Goal: Obtain resource: Obtain resource

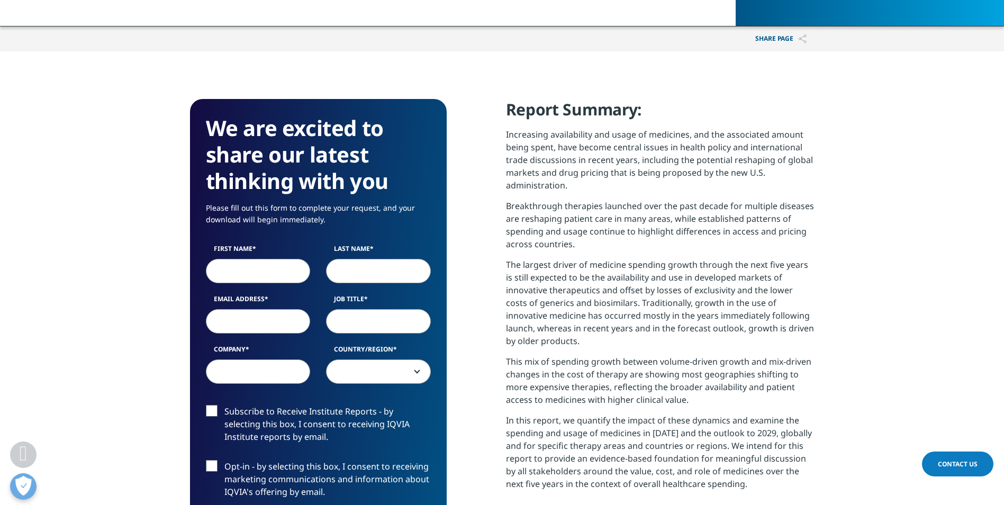
scroll to position [371, 0]
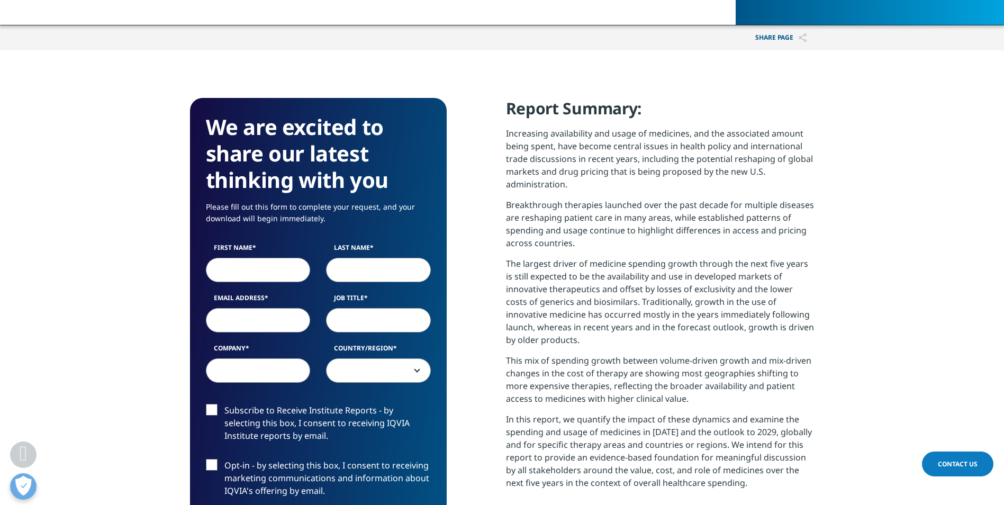
click at [244, 262] on input "First Name" at bounding box center [258, 269] width 105 height 24
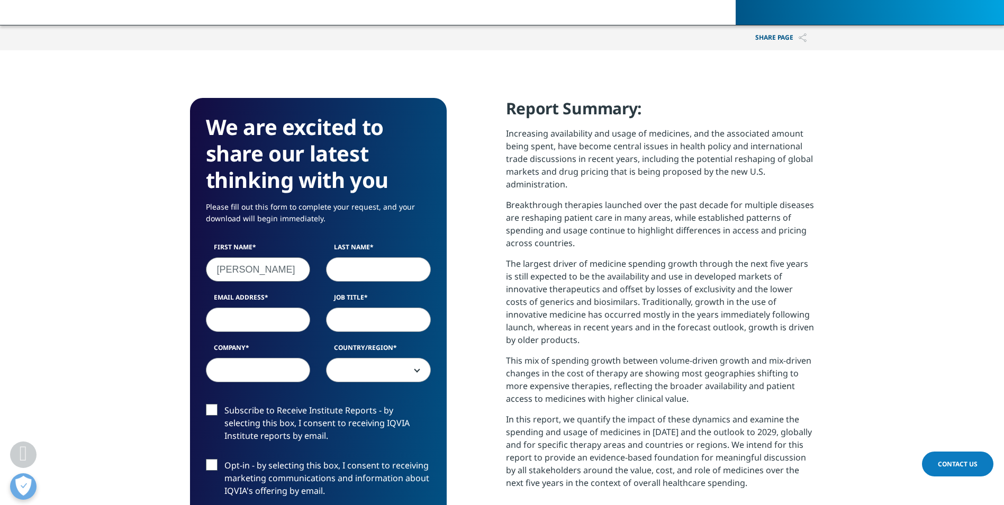
type input "[PERSON_NAME]"
type input "[PERSON_NAME][EMAIL_ADDRESS][PERSON_NAME][DOMAIN_NAME]"
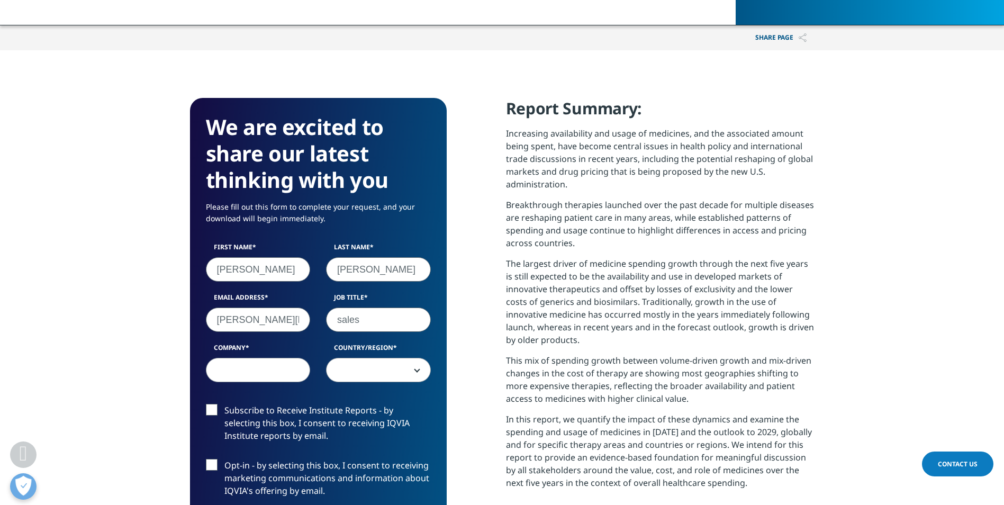
type input "sales"
type input "AZ"
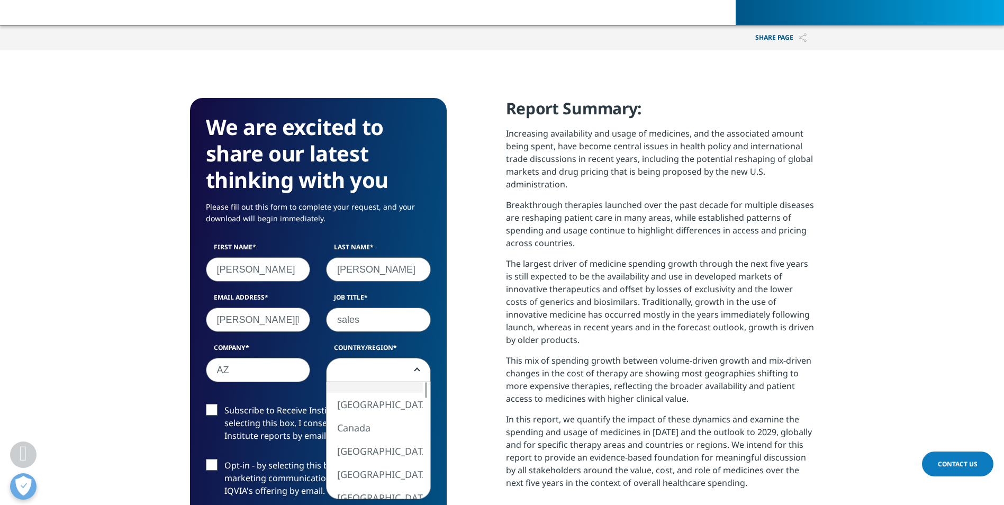
scroll to position [392, 0]
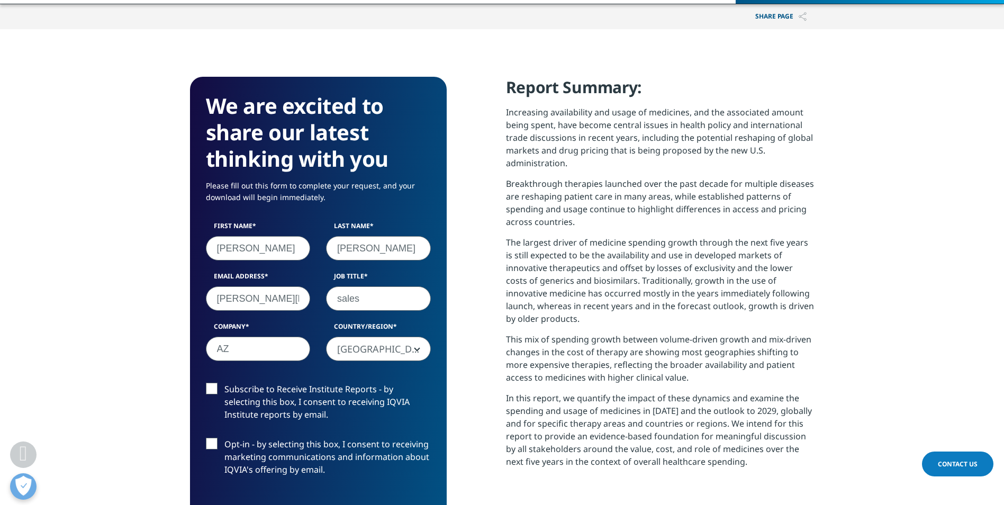
select select "[GEOGRAPHIC_DATA]"
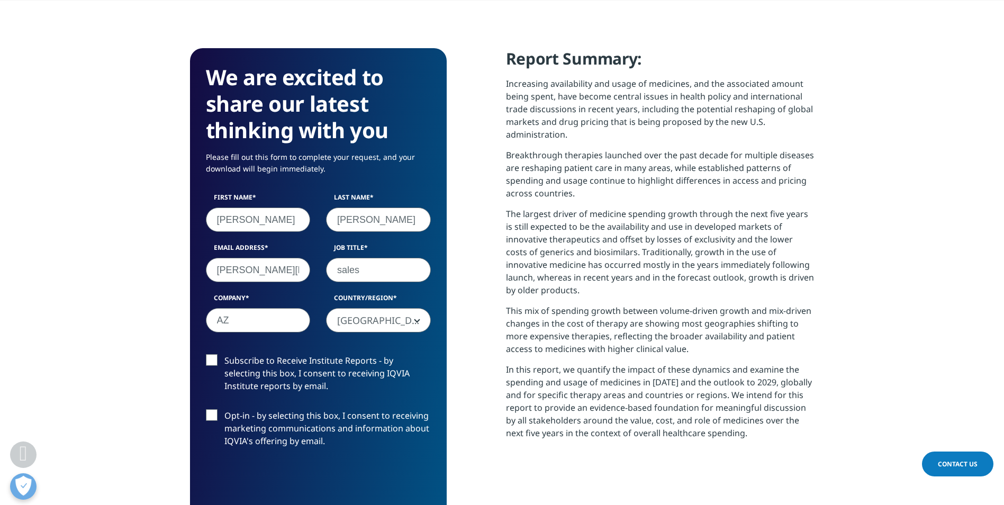
scroll to position [445, 0]
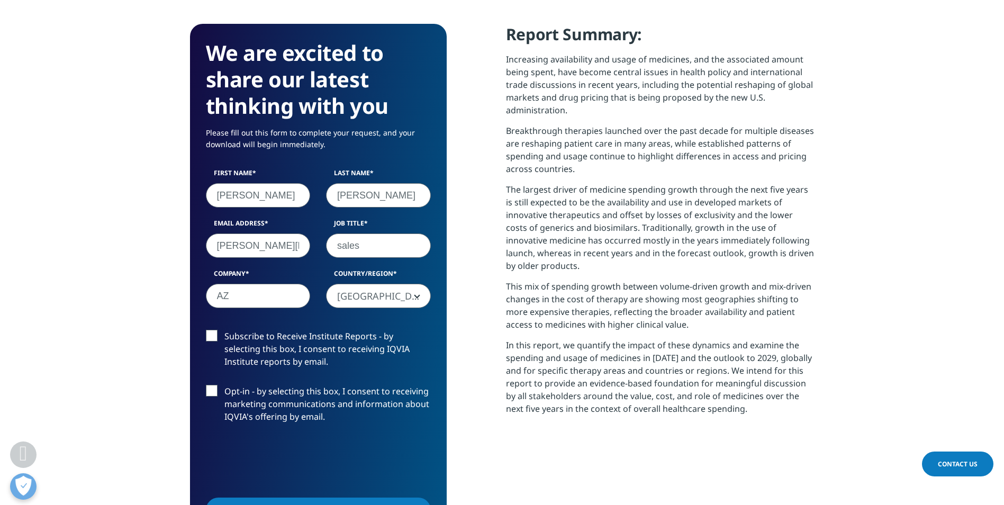
click at [217, 335] on label "Subscribe to Receive Institute Reports - by selecting this box, I consent to re…" at bounding box center [318, 352] width 225 height 44
drag, startPoint x: 217, startPoint y: 335, endPoint x: 206, endPoint y: 338, distance: 11.1
click at [206, 338] on label "Subscribe to Receive Institute Reports - by selecting this box, I consent to re…" at bounding box center [318, 352] width 225 height 44
click at [224, 330] on input "Subscribe to Receive Institute Reports - by selecting this box, I consent to re…" at bounding box center [224, 330] width 0 height 0
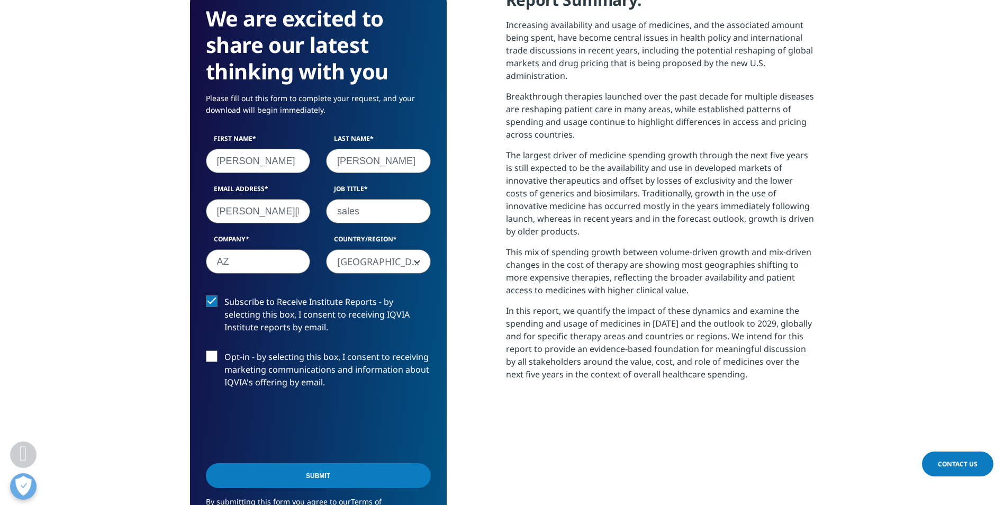
scroll to position [498, 0]
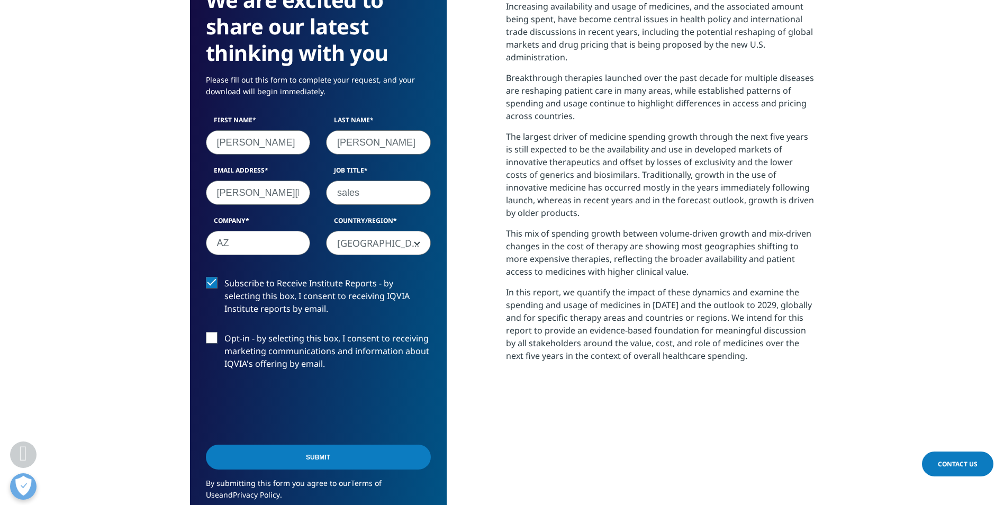
click at [300, 457] on input "Submit" at bounding box center [318, 457] width 225 height 25
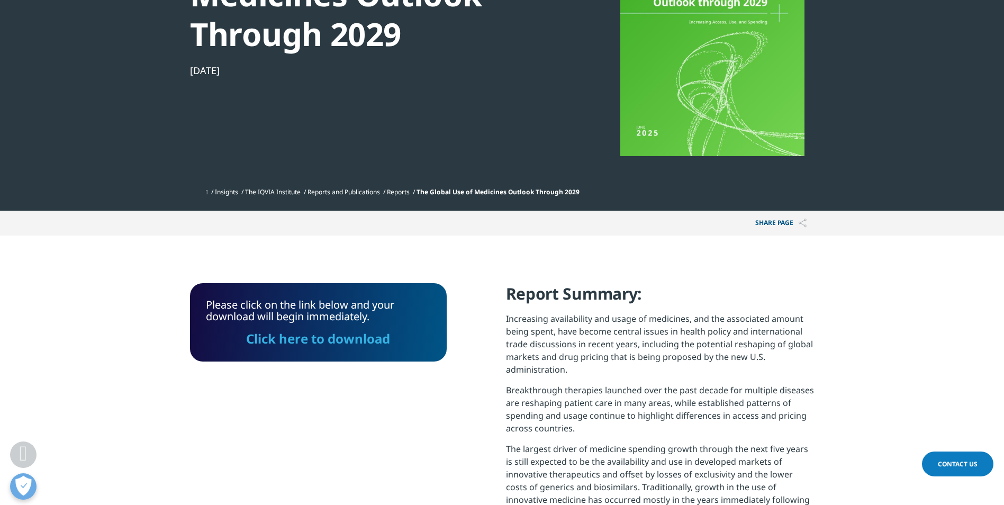
scroll to position [167, 0]
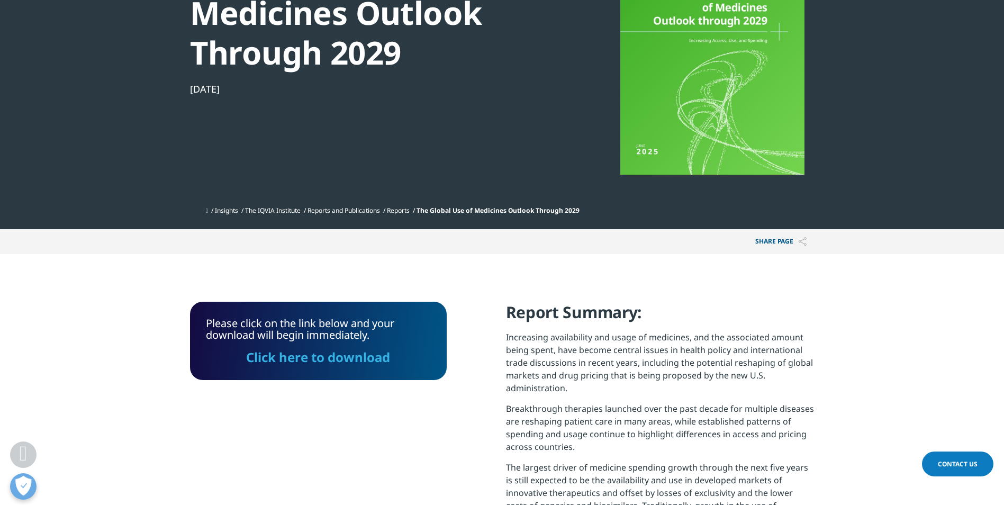
click at [305, 358] on link "Click here to download" at bounding box center [318, 356] width 144 height 17
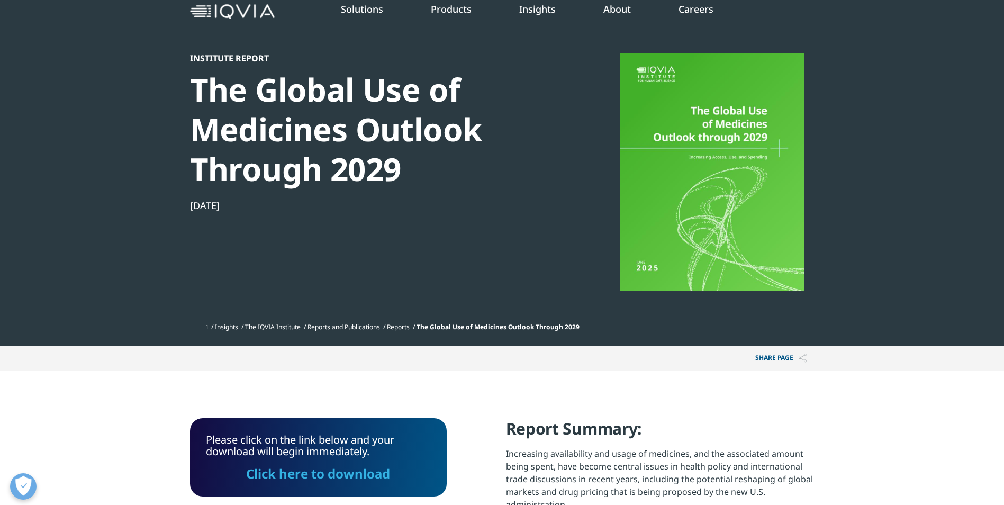
scroll to position [0, 0]
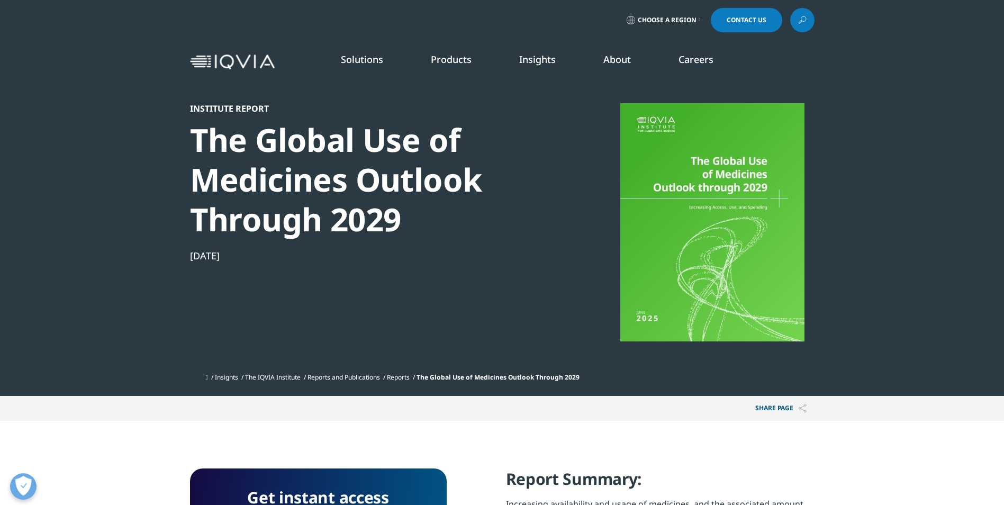
scroll to position [426, 625]
